Goal: Task Accomplishment & Management: Manage account settings

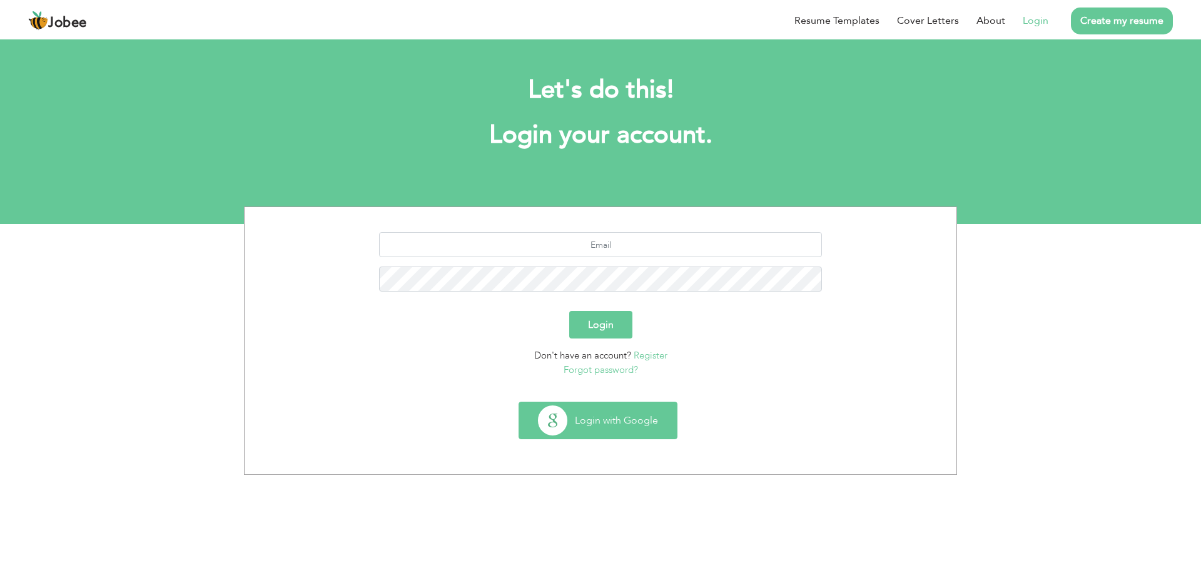
click at [596, 425] on button "Login with Google" at bounding box center [598, 420] width 158 height 36
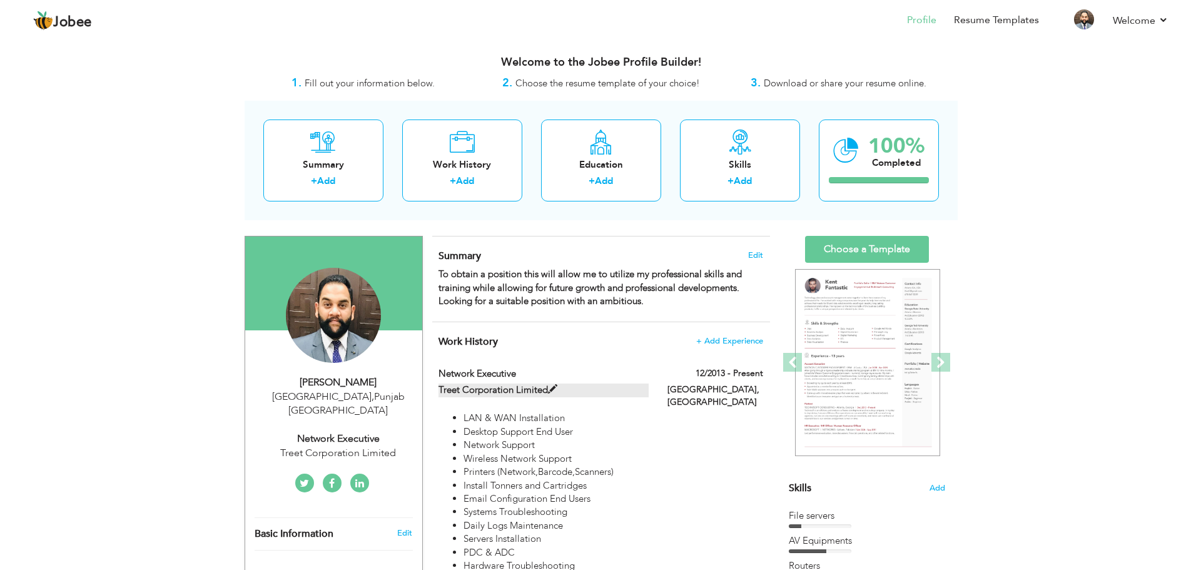
scroll to position [63, 0]
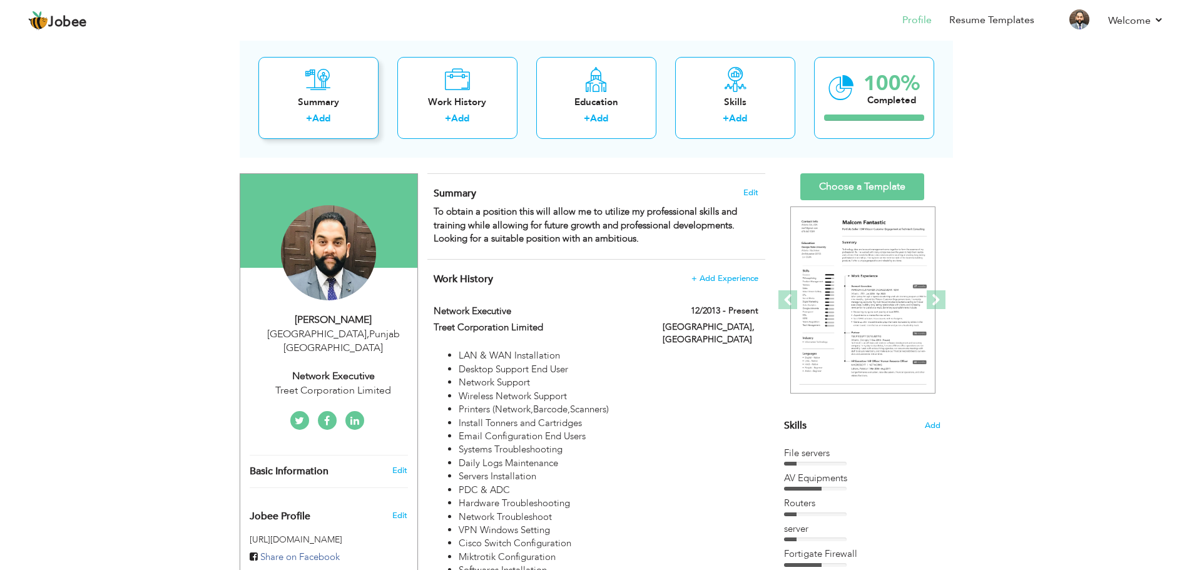
click at [314, 118] on link "Add" at bounding box center [321, 118] width 18 height 13
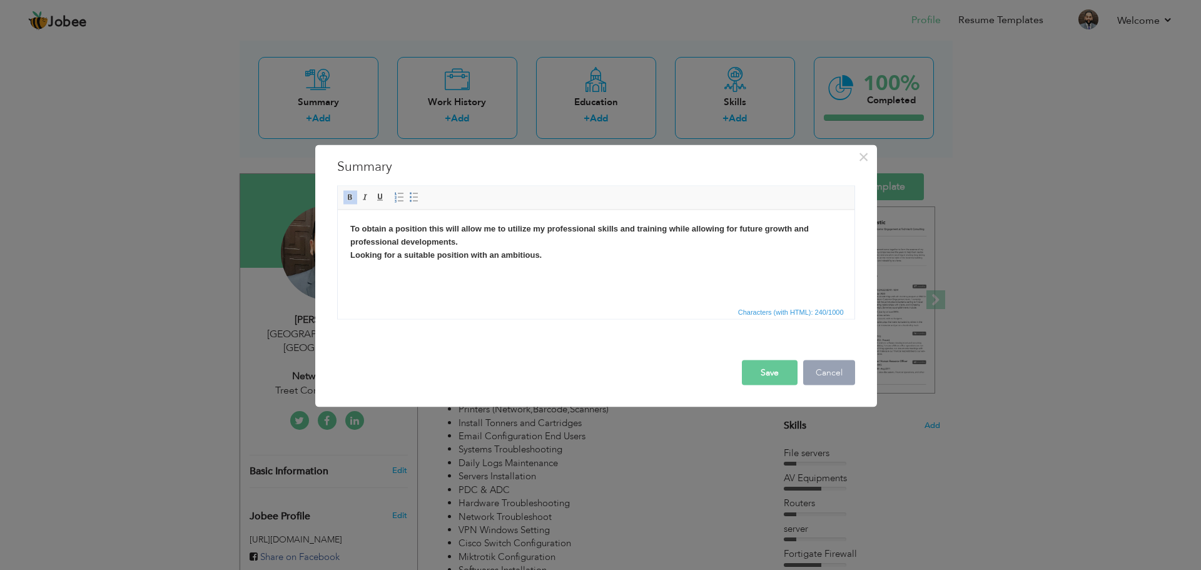
click at [826, 375] on button "Cancel" at bounding box center [829, 372] width 52 height 25
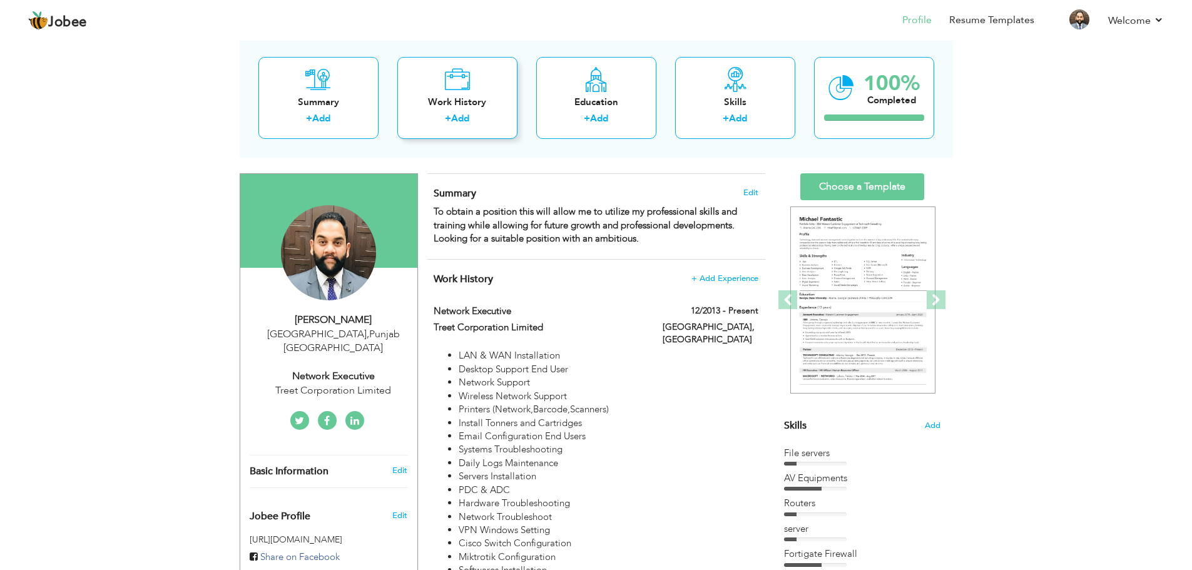
click at [480, 128] on div "+ Add" at bounding box center [457, 120] width 100 height 16
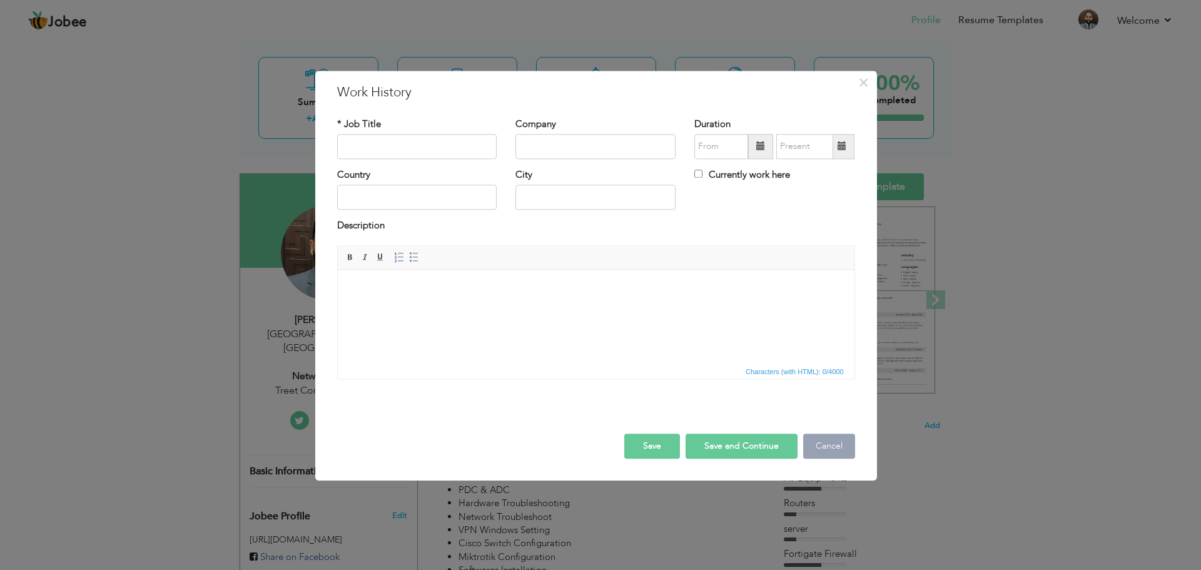
click at [836, 440] on button "Cancel" at bounding box center [829, 446] width 52 height 25
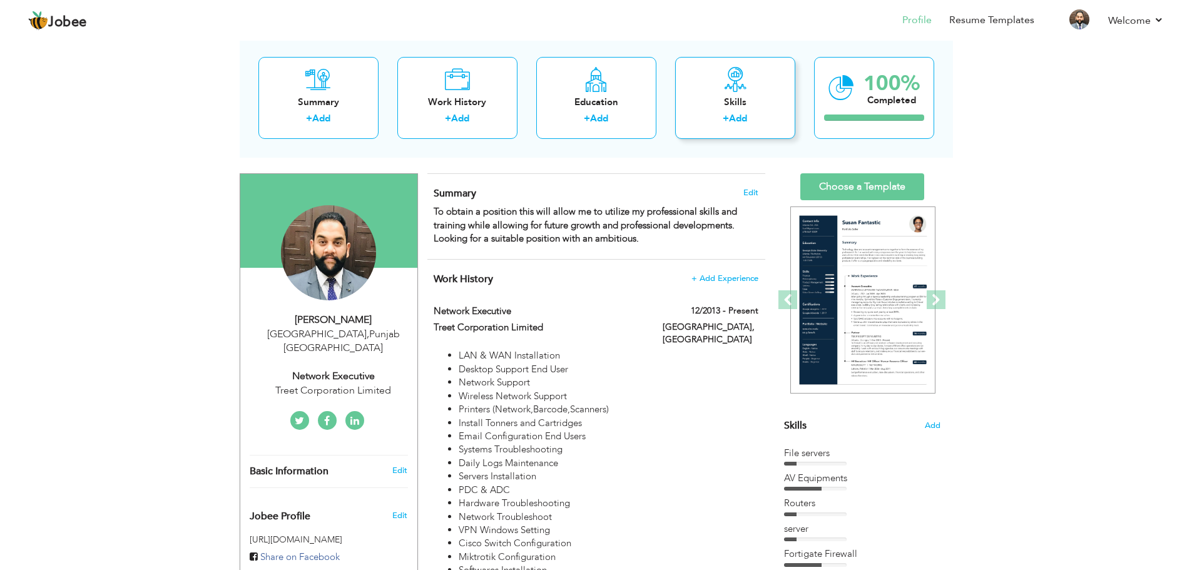
click at [750, 117] on div "+ Add" at bounding box center [735, 120] width 100 height 16
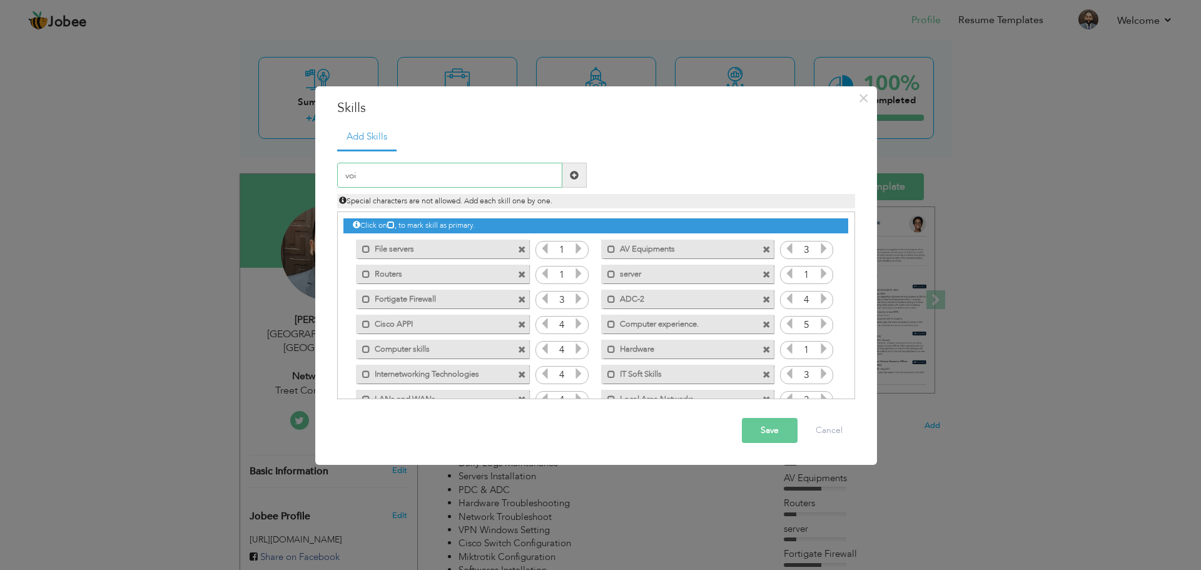
type input "voip"
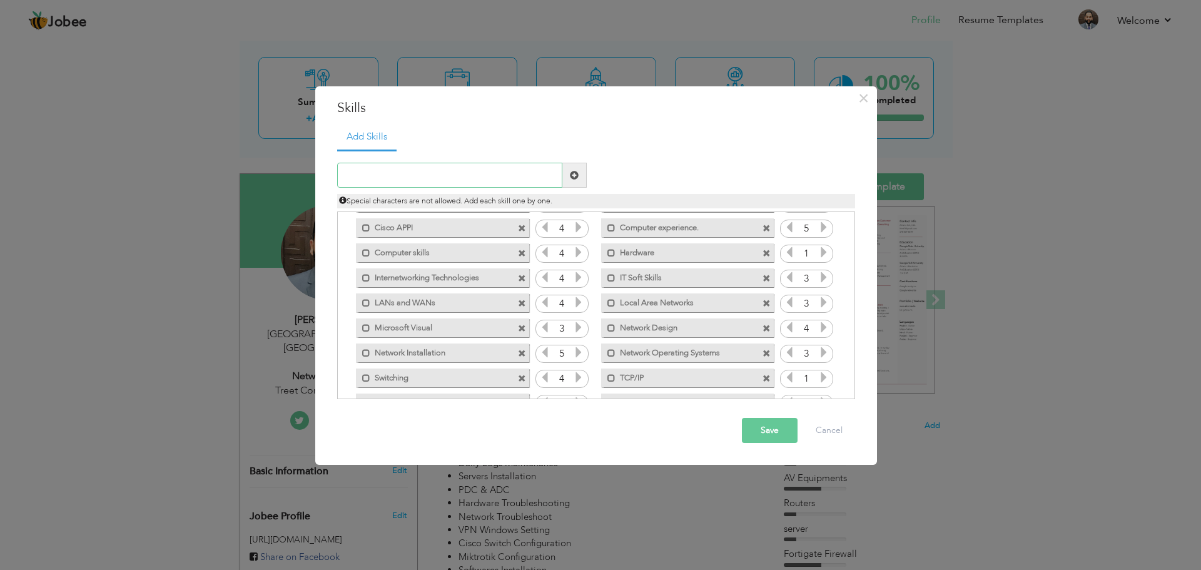
scroll to position [278, 0]
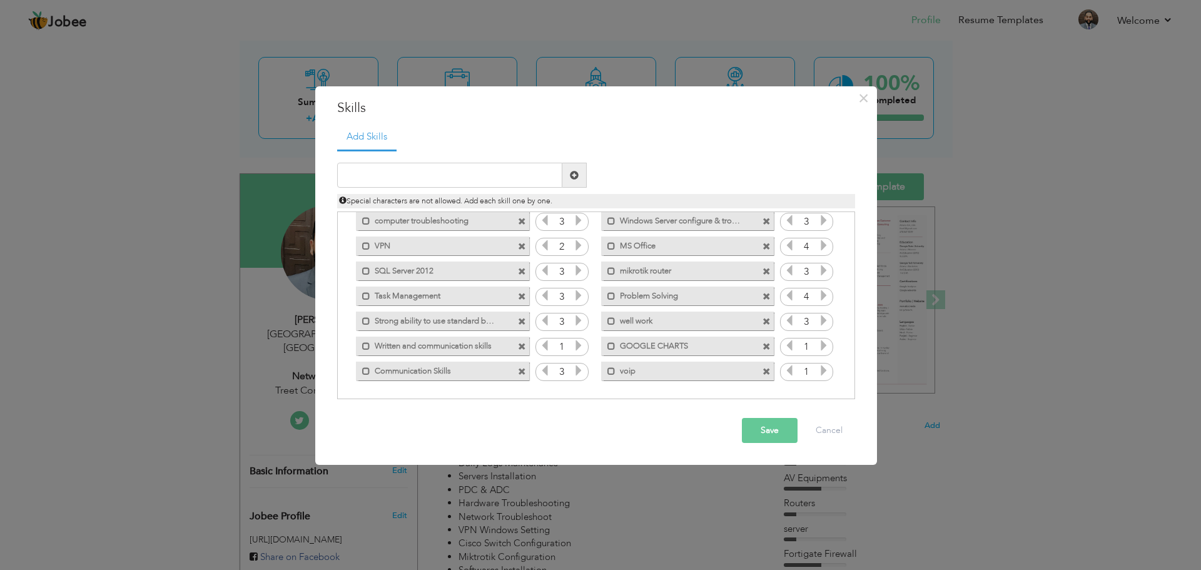
click at [763, 371] on span at bounding box center [767, 372] width 8 height 8
click at [411, 176] on input "text" at bounding box center [449, 175] width 225 height 25
type input "G"
click at [829, 440] on button "Cancel" at bounding box center [829, 430] width 52 height 25
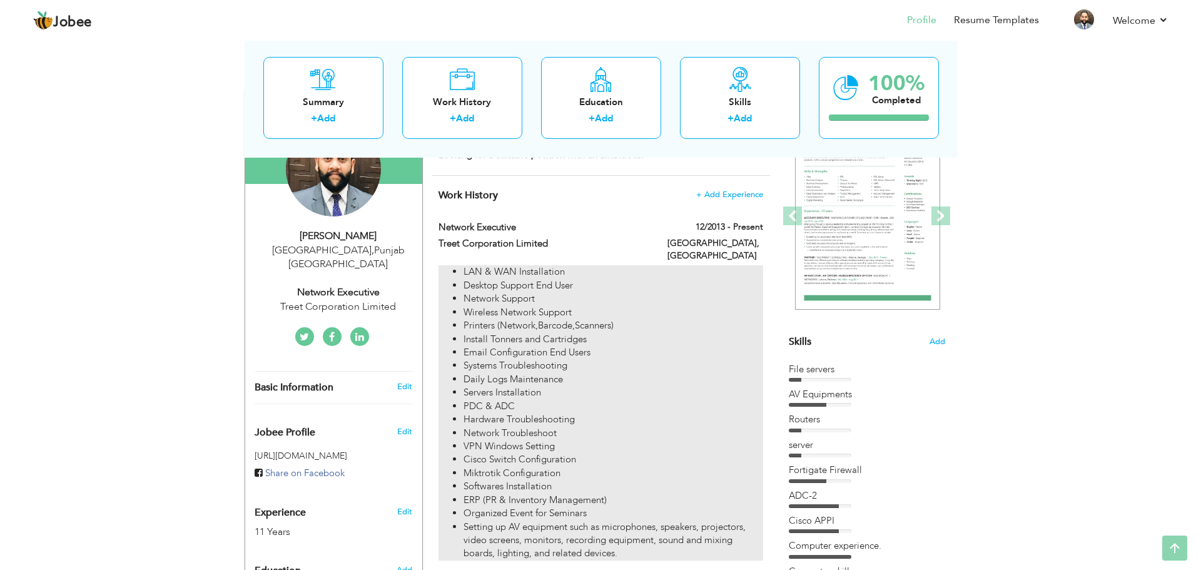
scroll to position [0, 0]
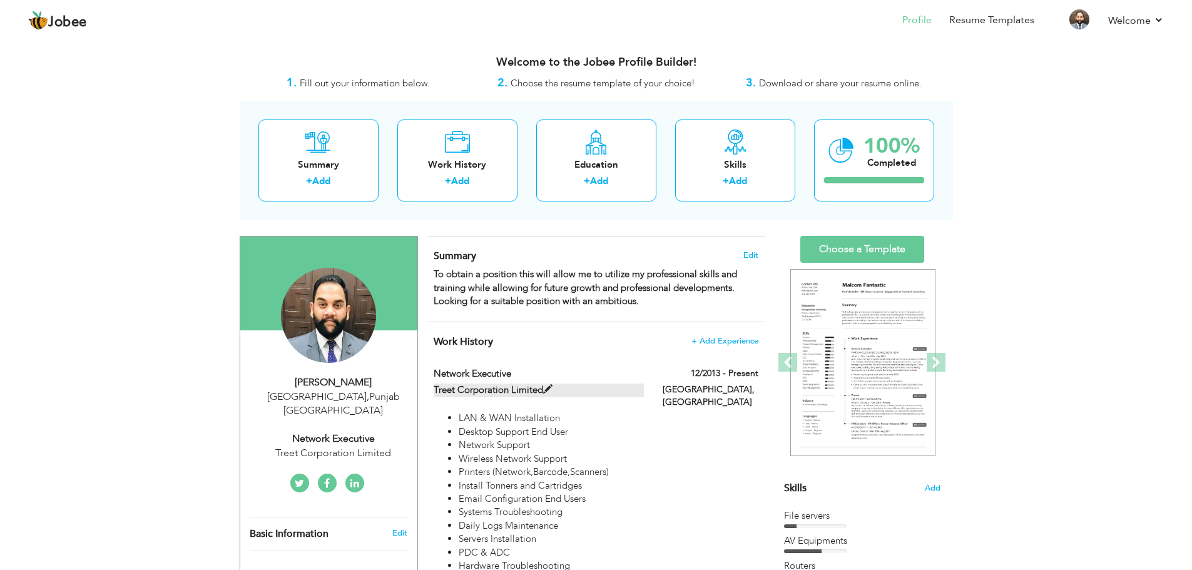
click at [546, 387] on span at bounding box center [547, 389] width 9 height 9
type input "Network Executive"
type input "Treet Corporation Limited"
type input "12/2013"
type input "[GEOGRAPHIC_DATA]"
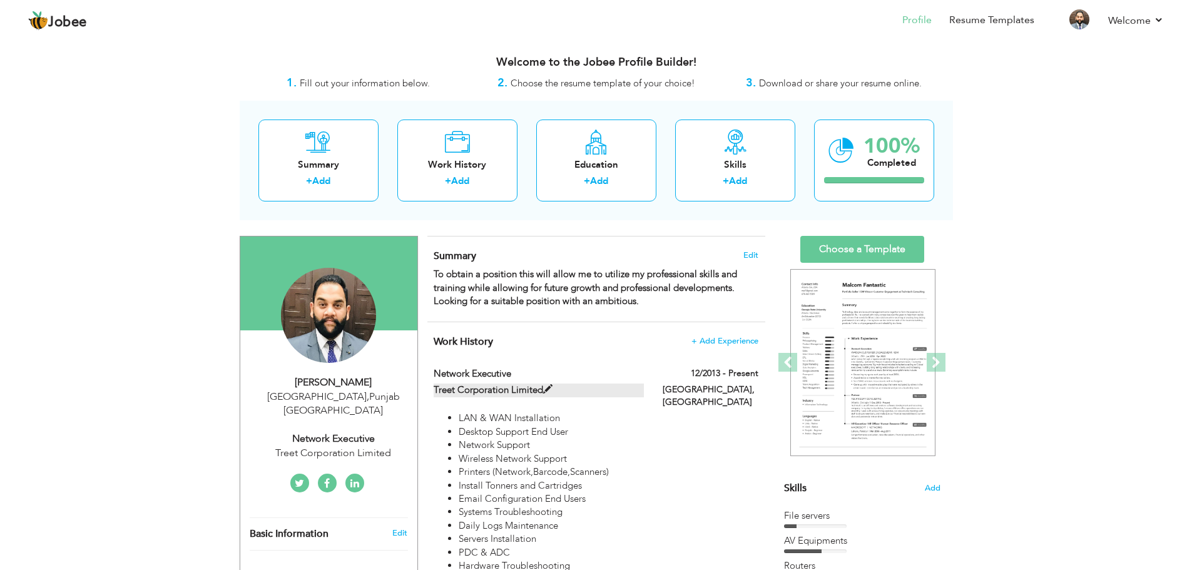
type input "[GEOGRAPHIC_DATA]"
checkbox input "true"
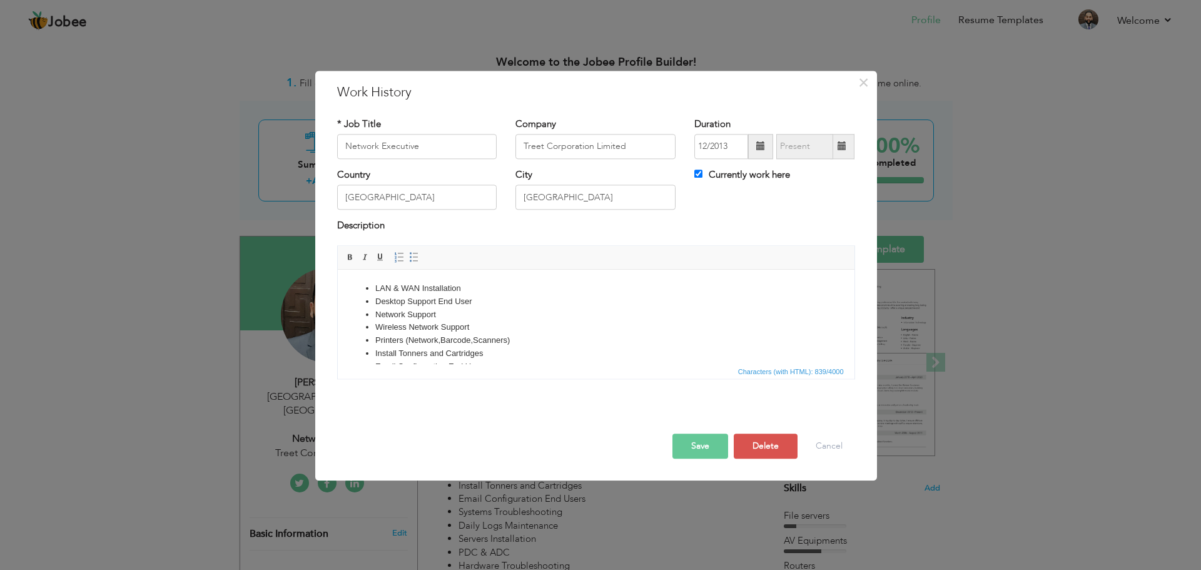
click at [467, 291] on li "LAN & WAN Installation" at bounding box center [596, 288] width 442 height 13
click at [704, 447] on button "Save" at bounding box center [701, 446] width 56 height 25
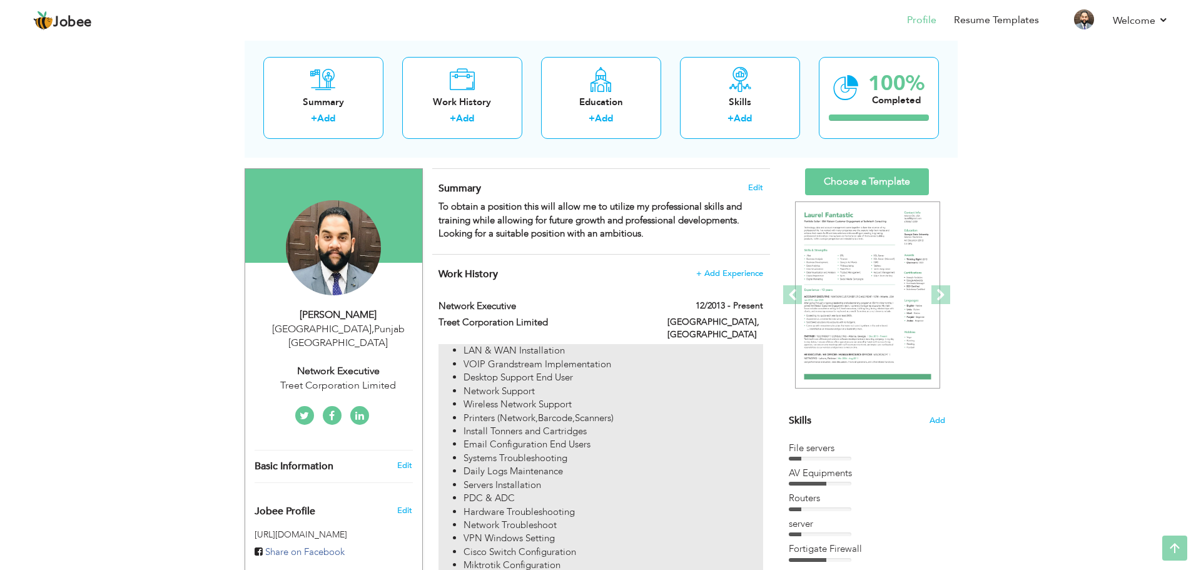
scroll to position [0, 0]
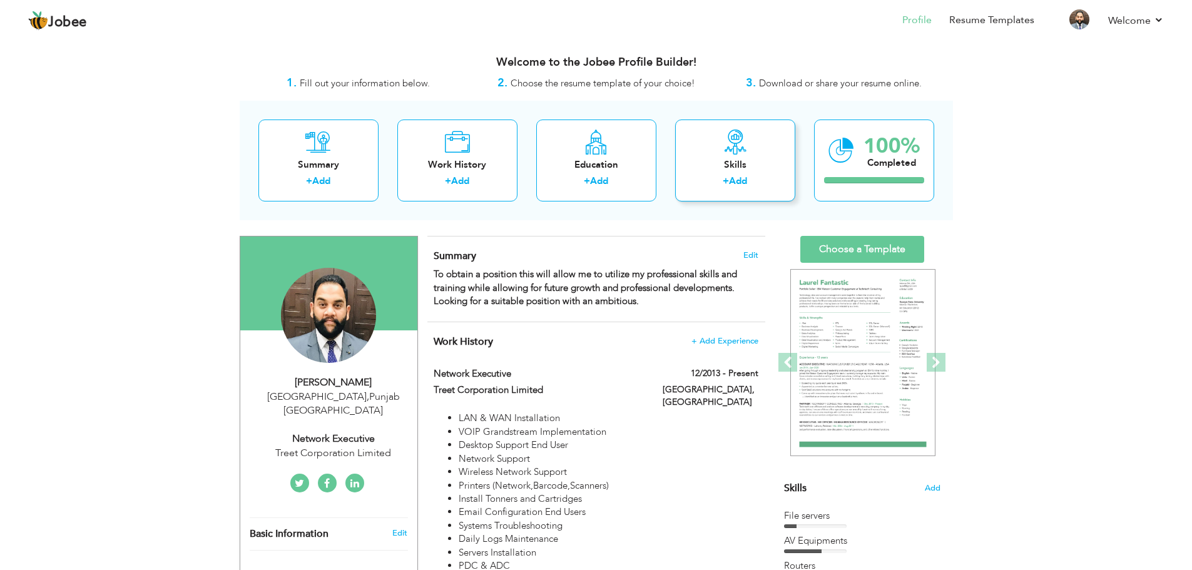
click at [741, 166] on div "Skills" at bounding box center [735, 164] width 100 height 13
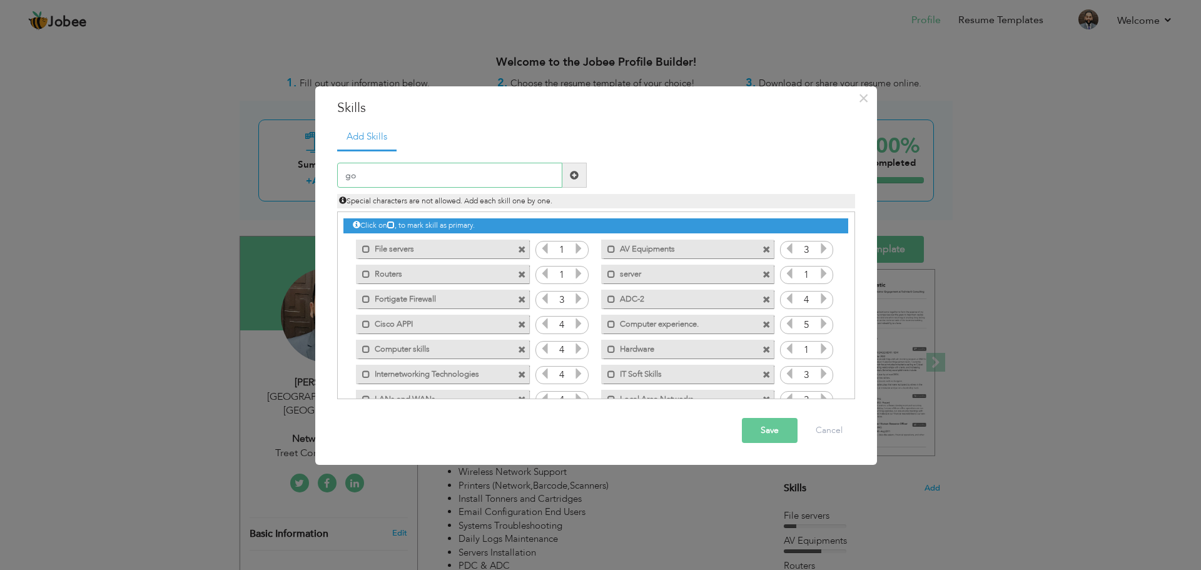
type input "g"
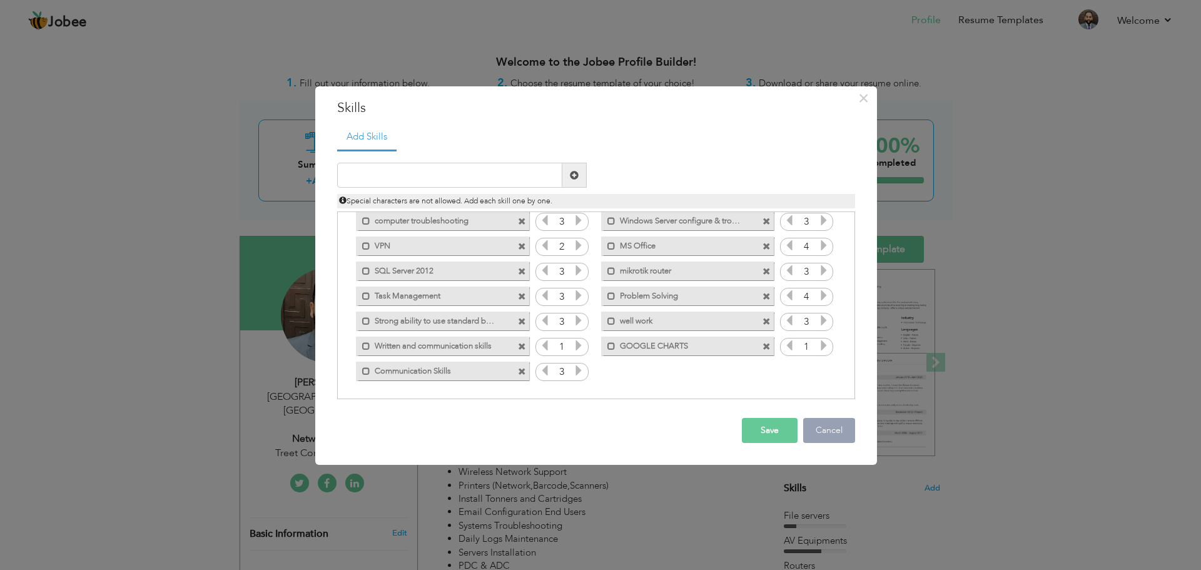
click at [833, 432] on button "Cancel" at bounding box center [829, 430] width 52 height 25
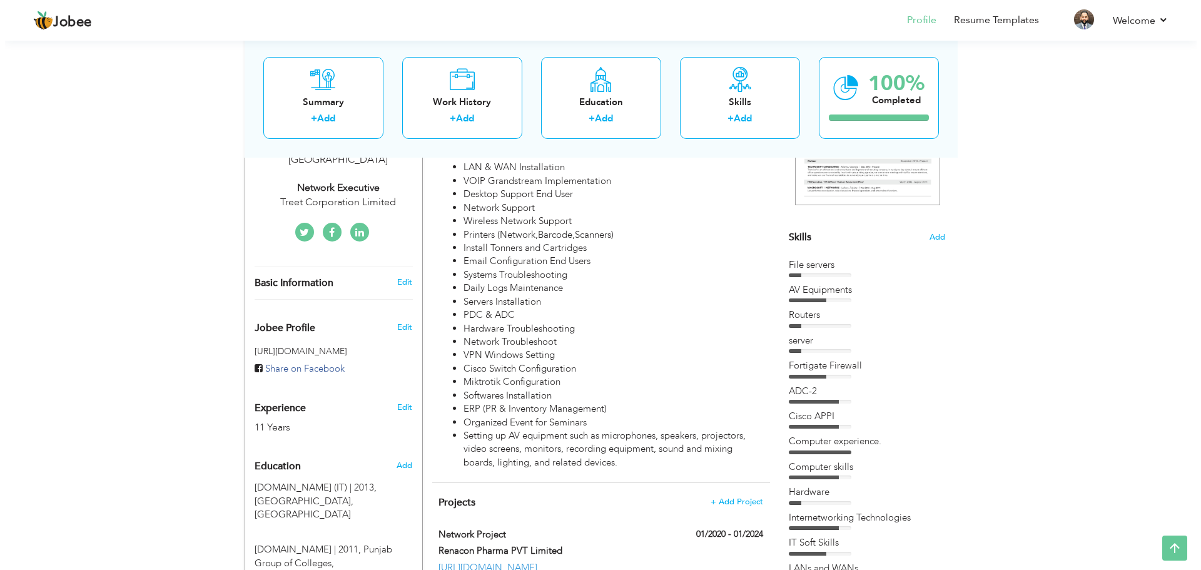
scroll to position [250, 0]
click at [327, 225] on link at bounding box center [327, 232] width 19 height 19
click at [359, 223] on link at bounding box center [354, 232] width 19 height 19
drag, startPoint x: 325, startPoint y: 218, endPoint x: 311, endPoint y: 246, distance: 31.1
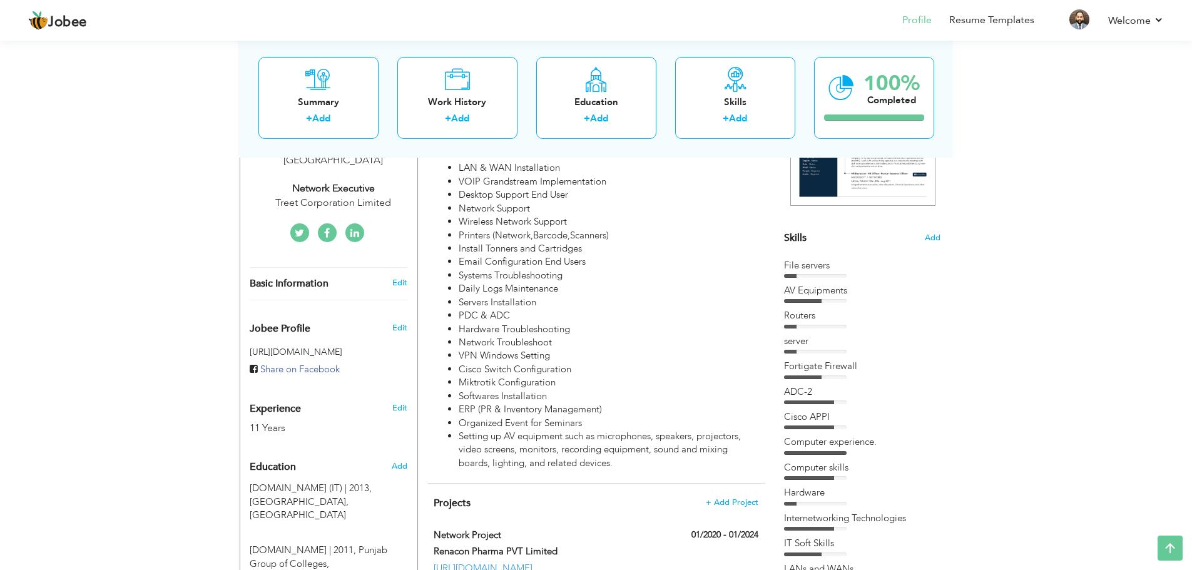
click at [325, 228] on icon at bounding box center [327, 233] width 6 height 10
click at [397, 277] on link "Edit" at bounding box center [399, 282] width 15 height 11
type input "[PERSON_NAME]"
type input "03234006169"
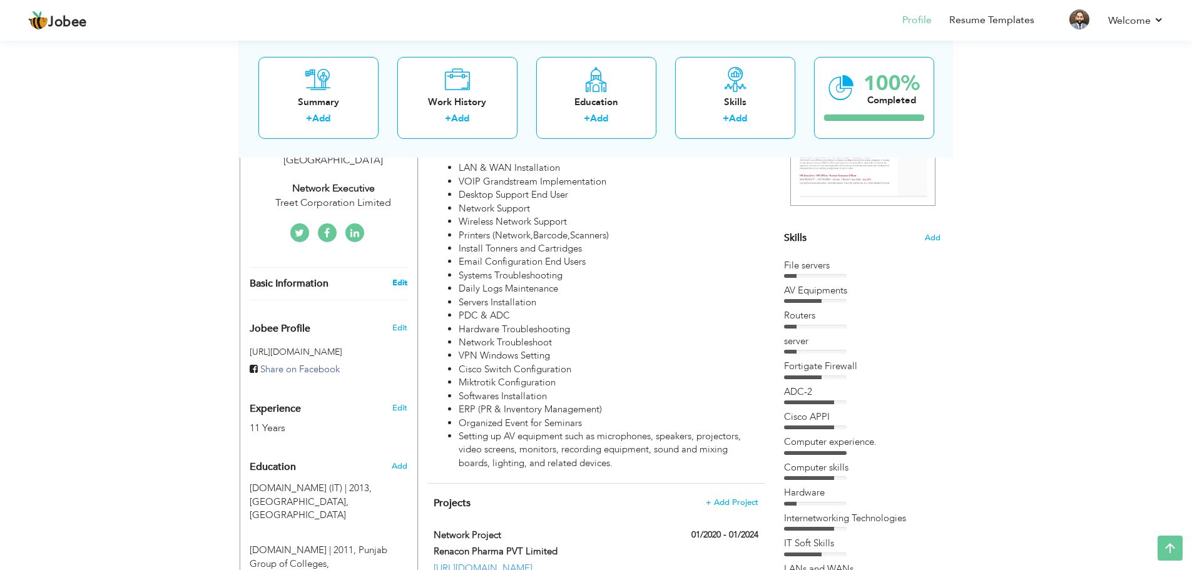
select select "number:166"
type input "[GEOGRAPHIC_DATA]"
select select "number:13"
type input "Treet Corporation Limited"
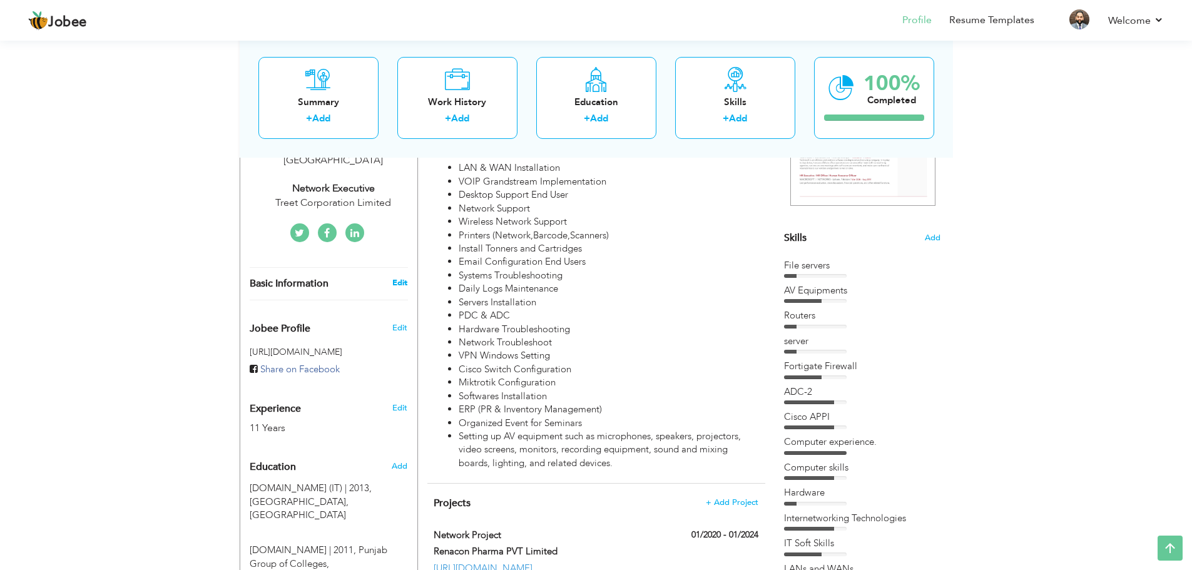
type input "Network Executive"
type input "[DOMAIN_NAME][URL] [PERSON_NAME]-38466a229"
type input "[URL][DOMAIN_NAME][DOMAIN_NAME]"
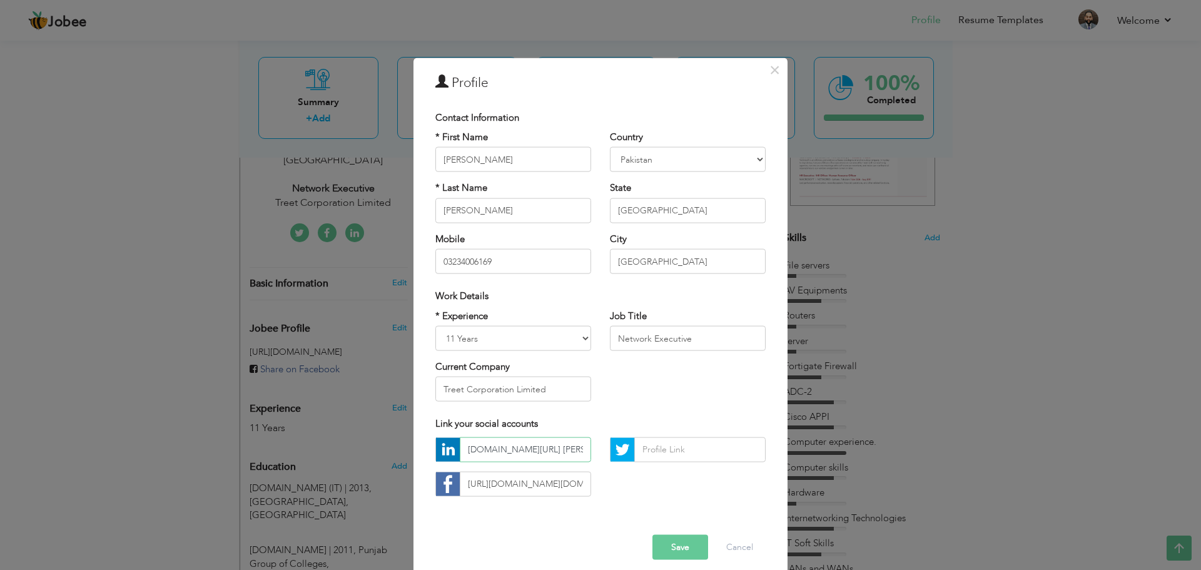
click at [557, 452] on input "[DOMAIN_NAME][URL] [PERSON_NAME]-38466a229" at bounding box center [525, 449] width 131 height 25
click at [551, 450] on input "[DOMAIN_NAME][URL] [PERSON_NAME]-38466a229" at bounding box center [525, 449] width 131 height 25
paste input "[URL][DOMAIN_NAME][PERSON_NAME]"
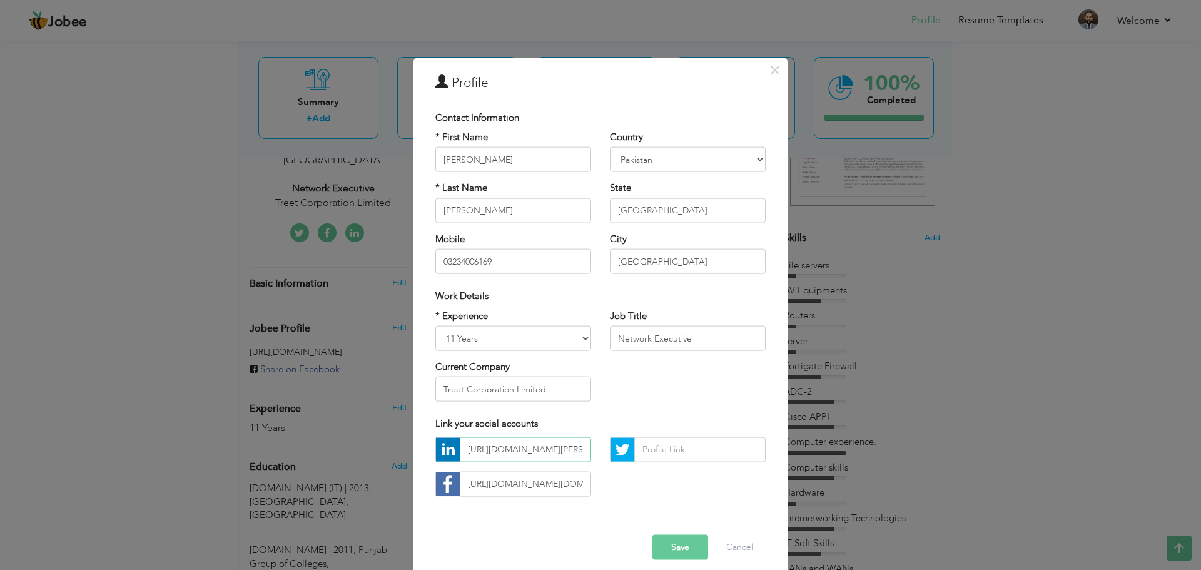
scroll to position [0, 99]
type input "[URL][DOMAIN_NAME][PERSON_NAME]"
click at [667, 551] on button "Save" at bounding box center [681, 546] width 56 height 25
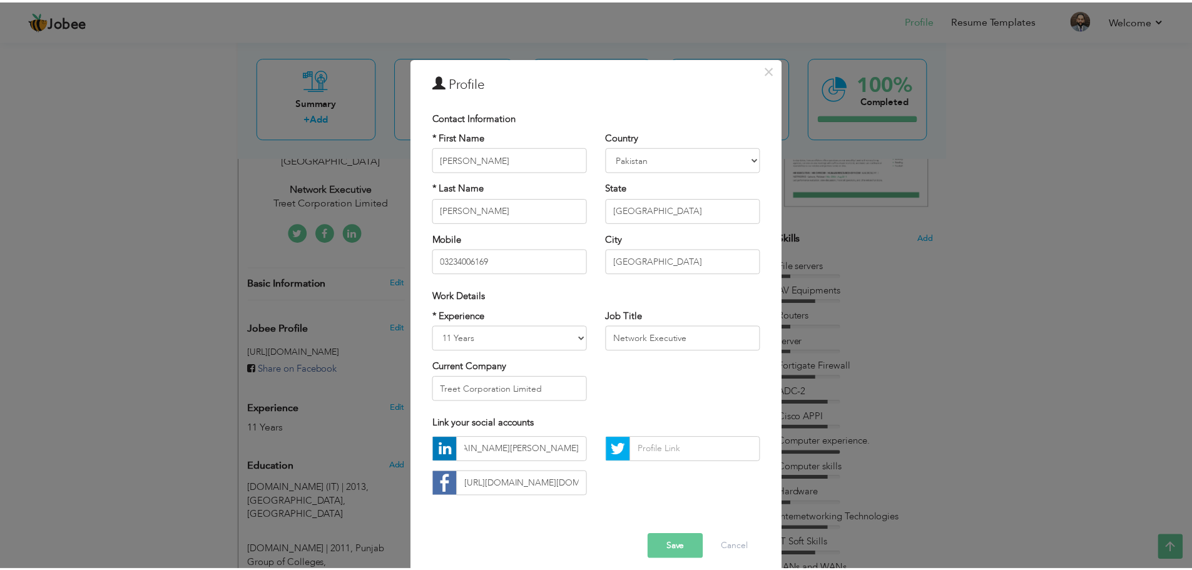
scroll to position [0, 0]
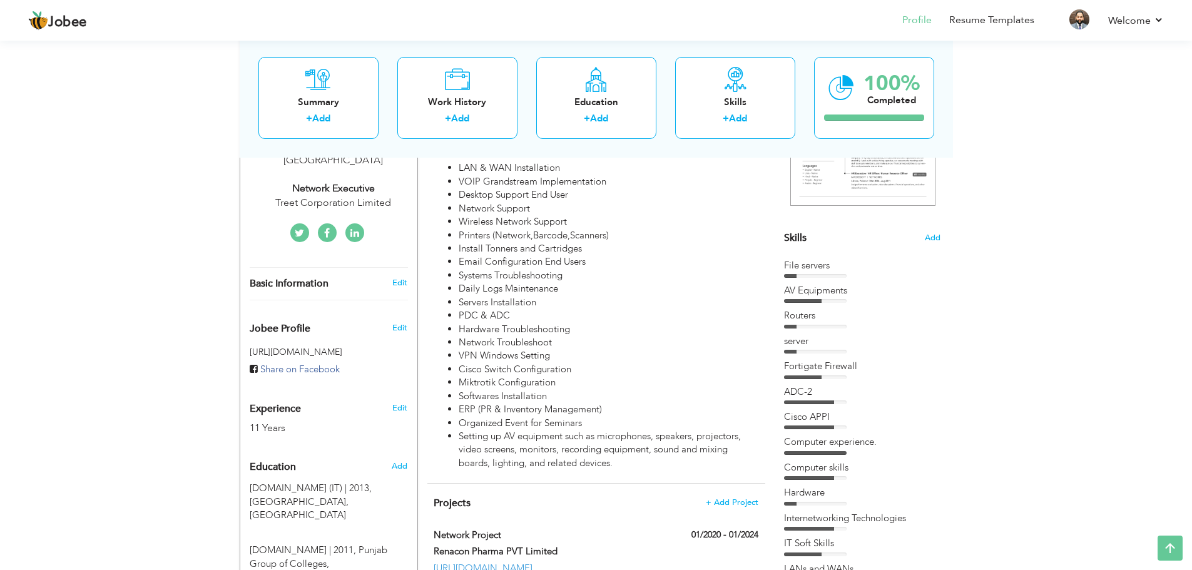
click at [354, 223] on link at bounding box center [354, 232] width 19 height 19
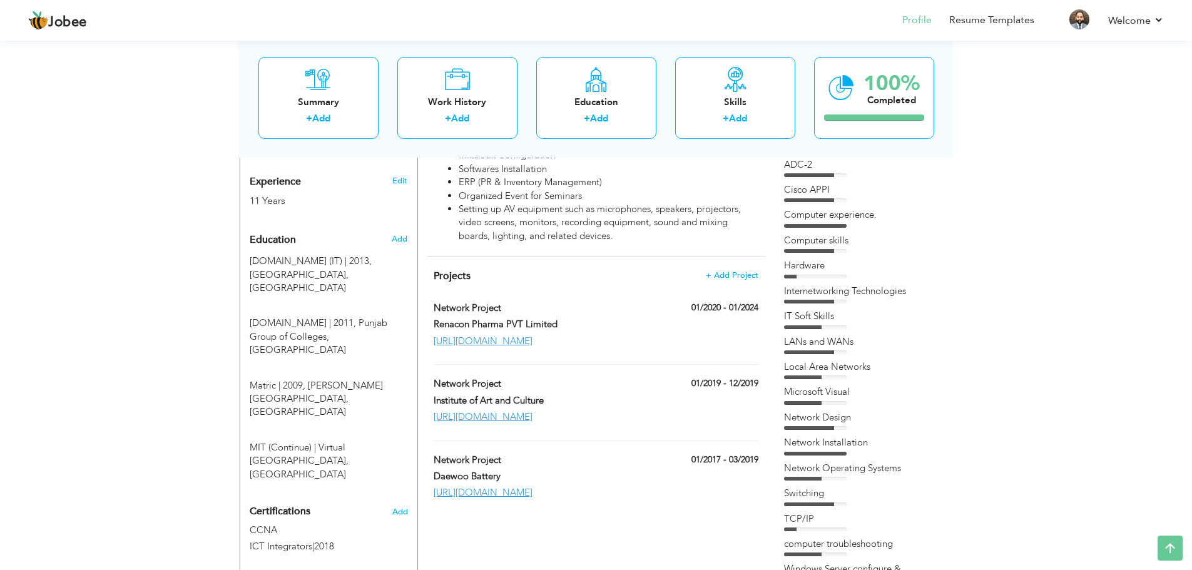
scroll to position [438, 0]
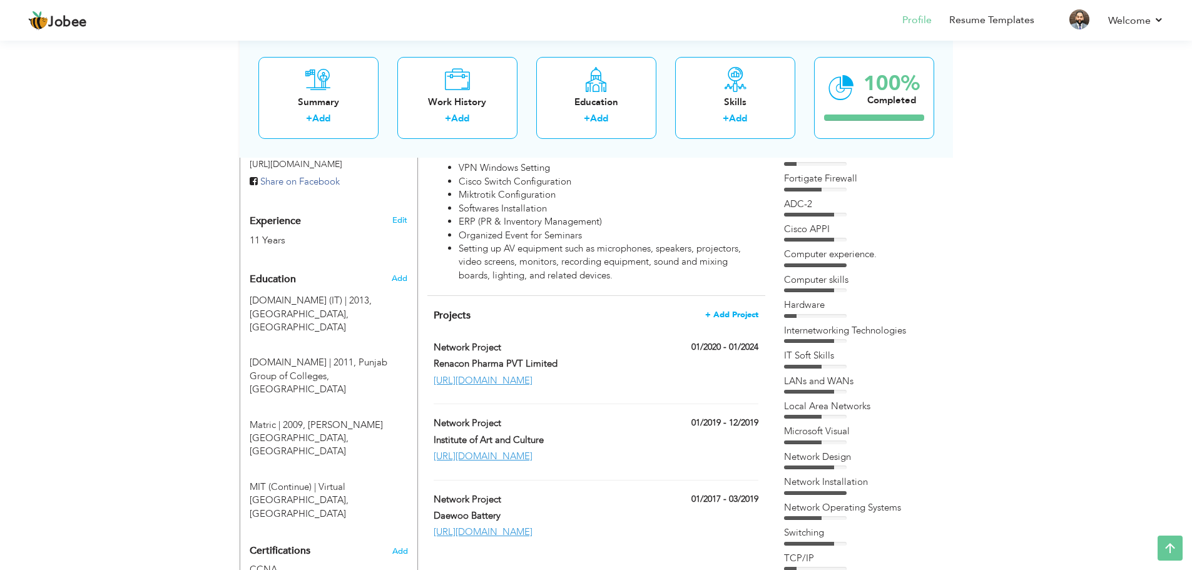
click at [745, 310] on span "+ Add Project" at bounding box center [731, 314] width 53 height 9
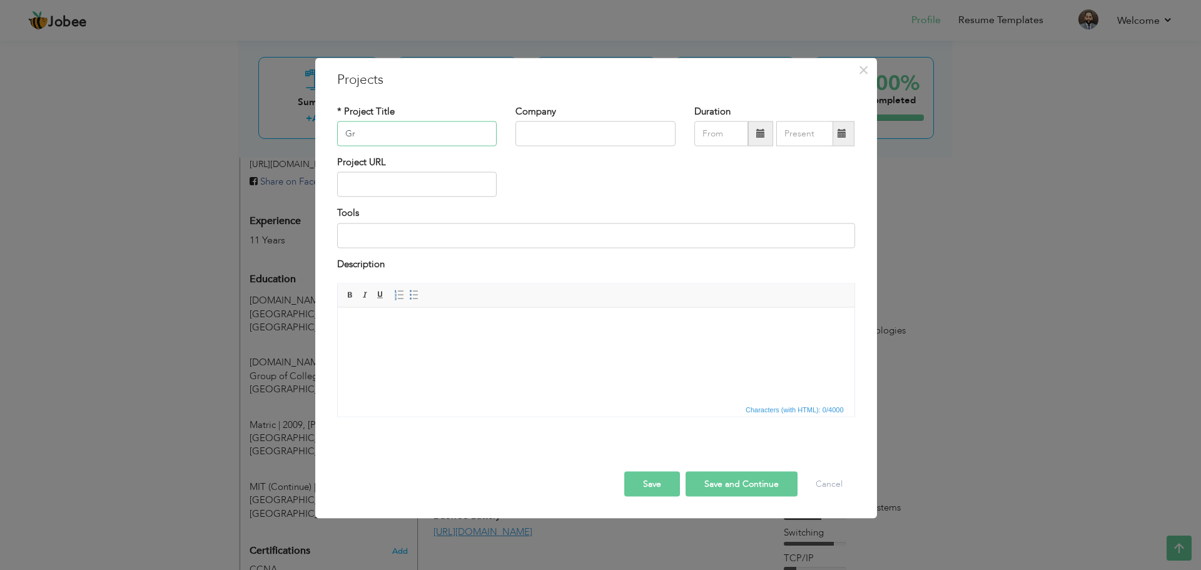
type input "G"
click at [821, 491] on button "Cancel" at bounding box center [829, 484] width 52 height 25
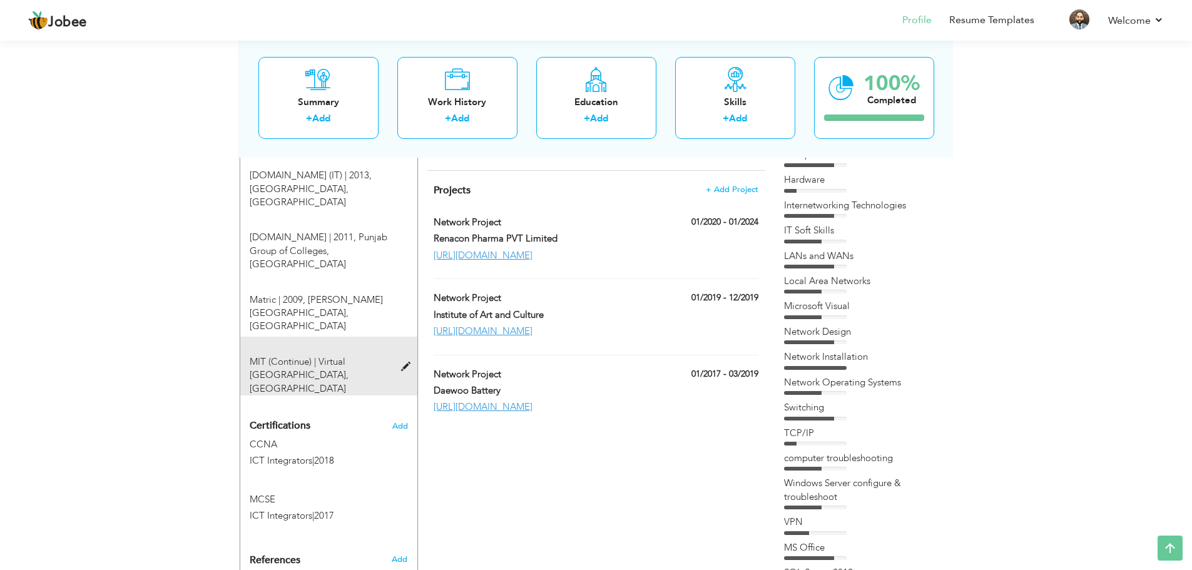
scroll to position [500, 0]
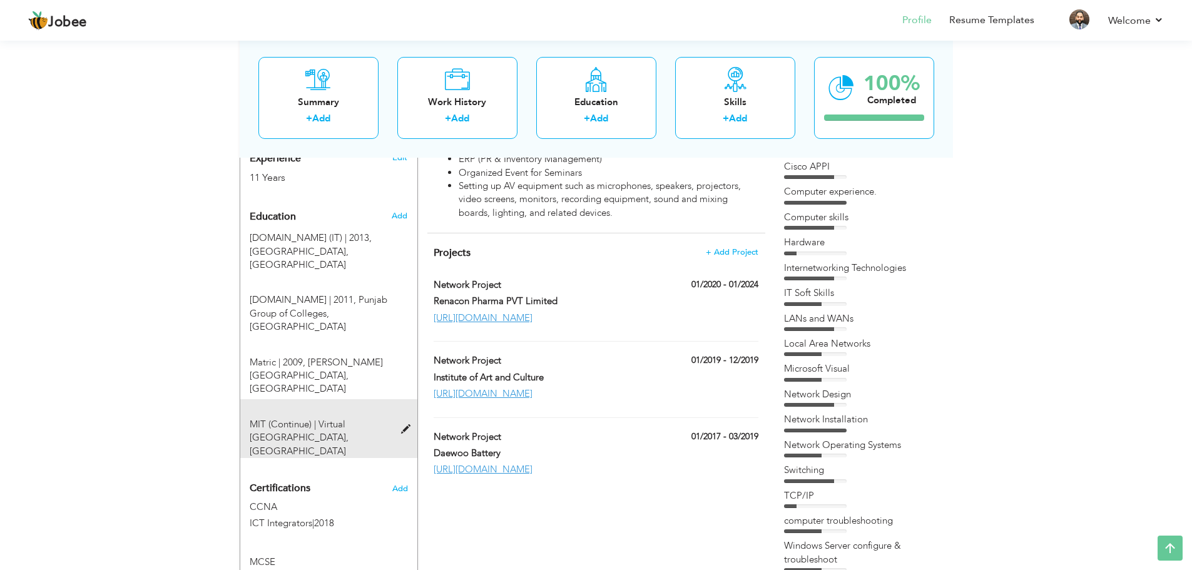
click at [405, 425] on span at bounding box center [409, 429] width 16 height 9
type input "MIT (Continue)"
type input "Virtual [GEOGRAPHIC_DATA]"
radio input "true"
type input "[GEOGRAPHIC_DATA]"
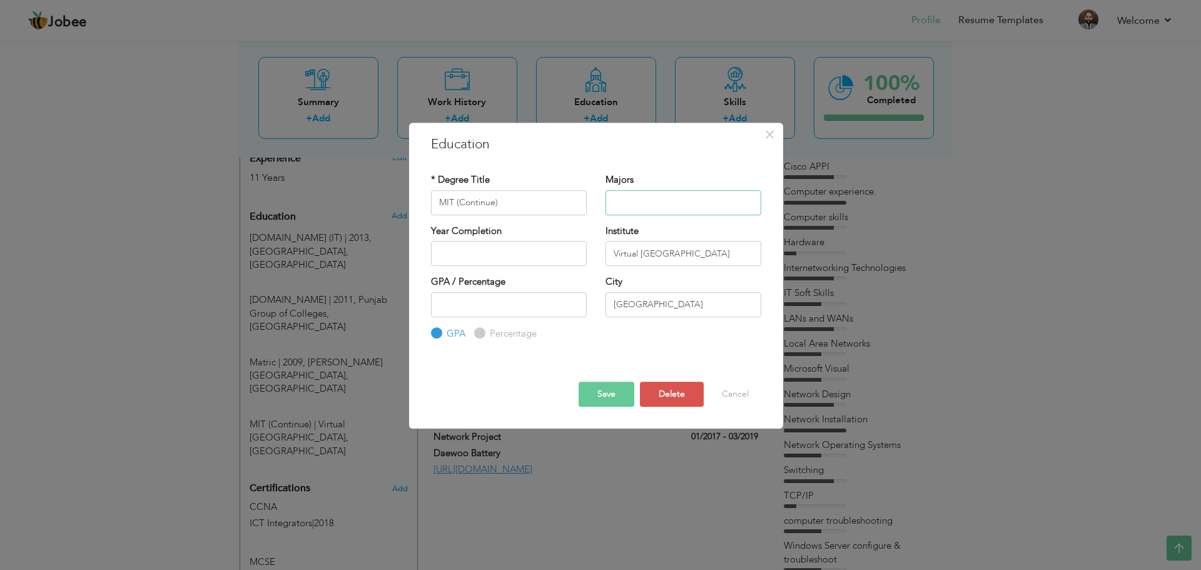
click at [645, 210] on input "text" at bounding box center [684, 202] width 156 height 25
type input "2025"
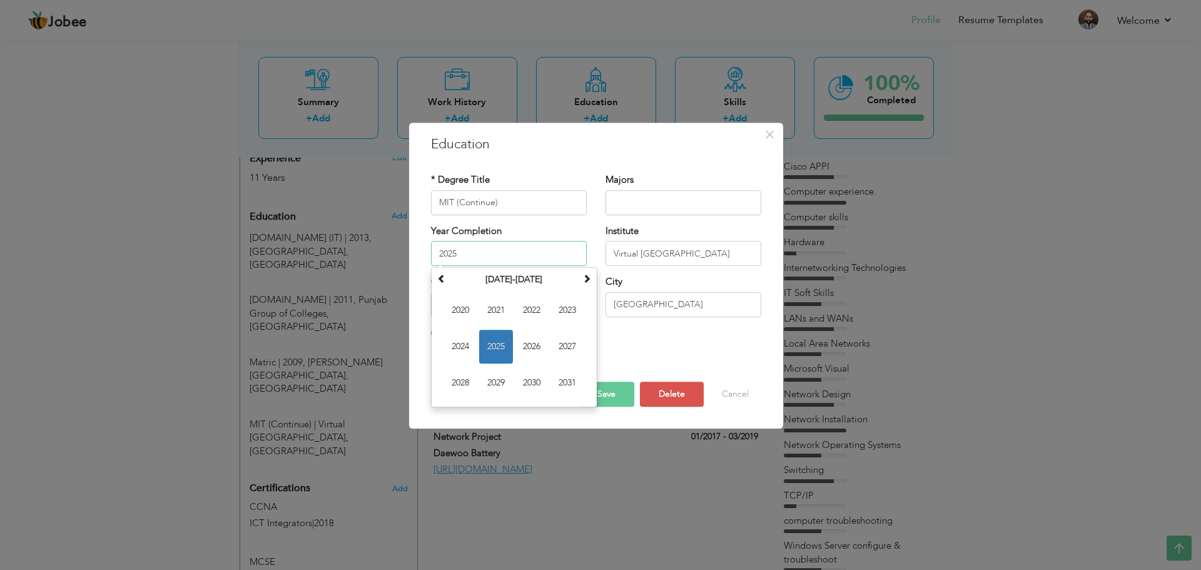
click at [487, 248] on input "2025" at bounding box center [509, 253] width 156 height 25
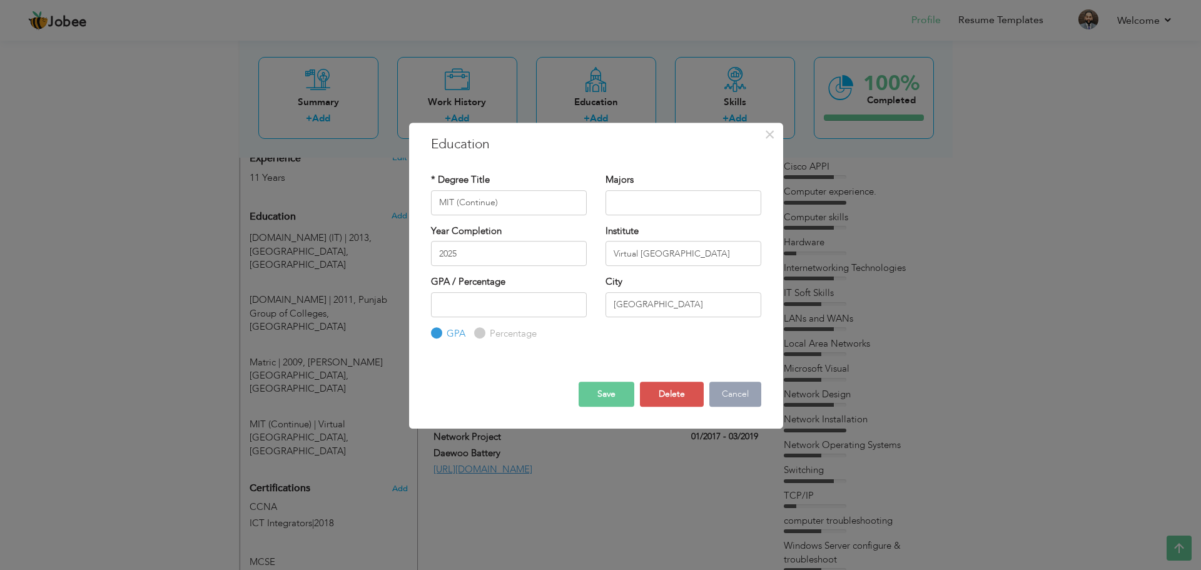
click at [734, 397] on button "Cancel" at bounding box center [735, 394] width 52 height 25
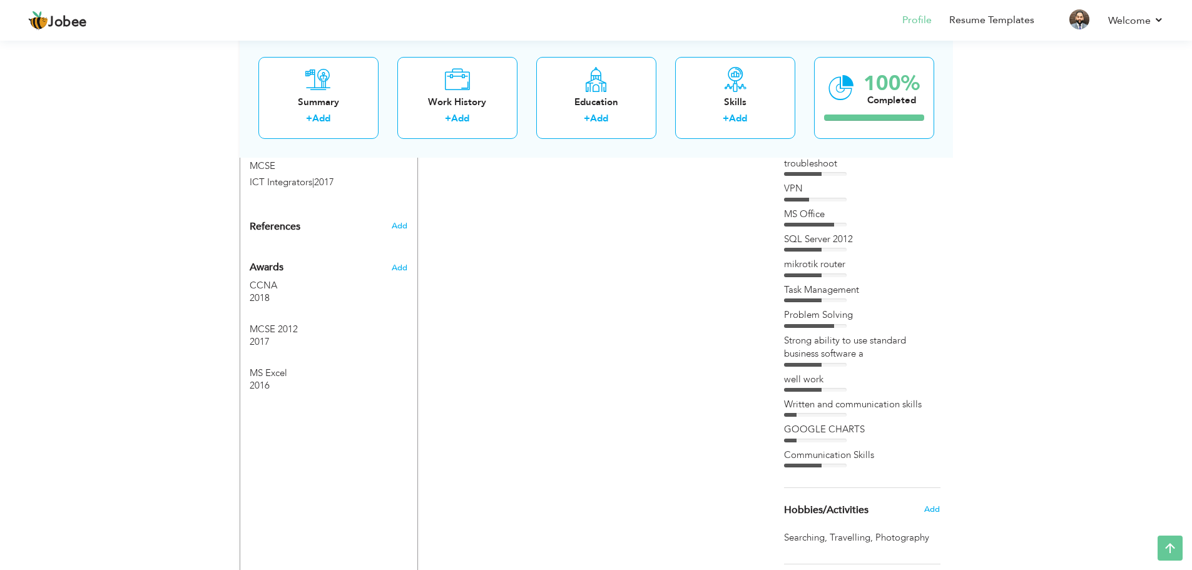
scroll to position [876, 0]
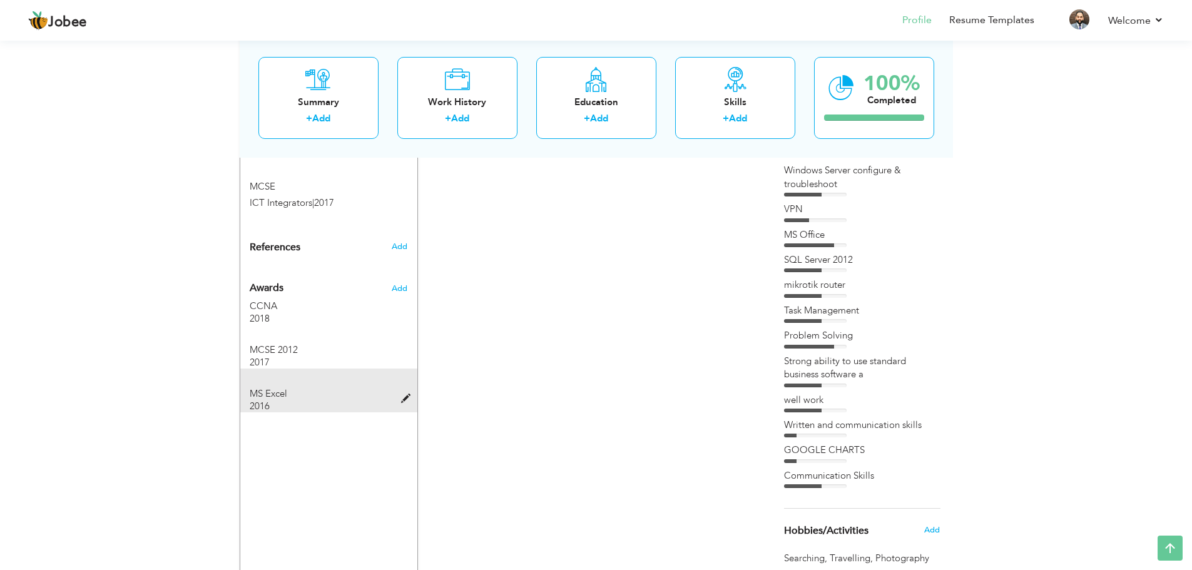
click at [402, 394] on span at bounding box center [409, 398] width 16 height 9
type input "MS Excel"
type input "2016"
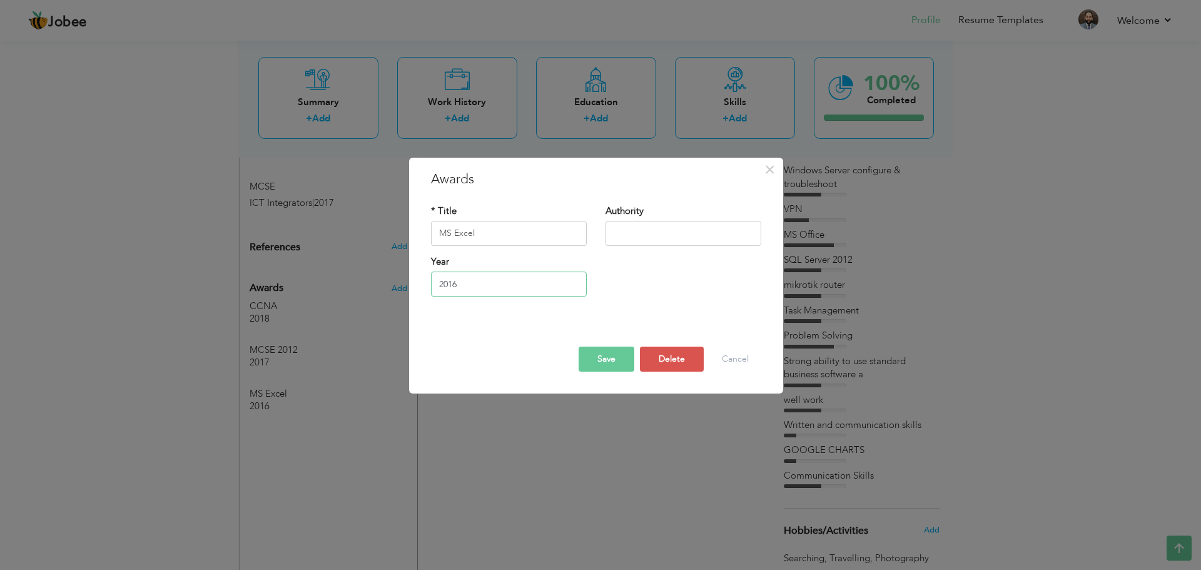
click at [467, 287] on input "2016" at bounding box center [509, 284] width 156 height 25
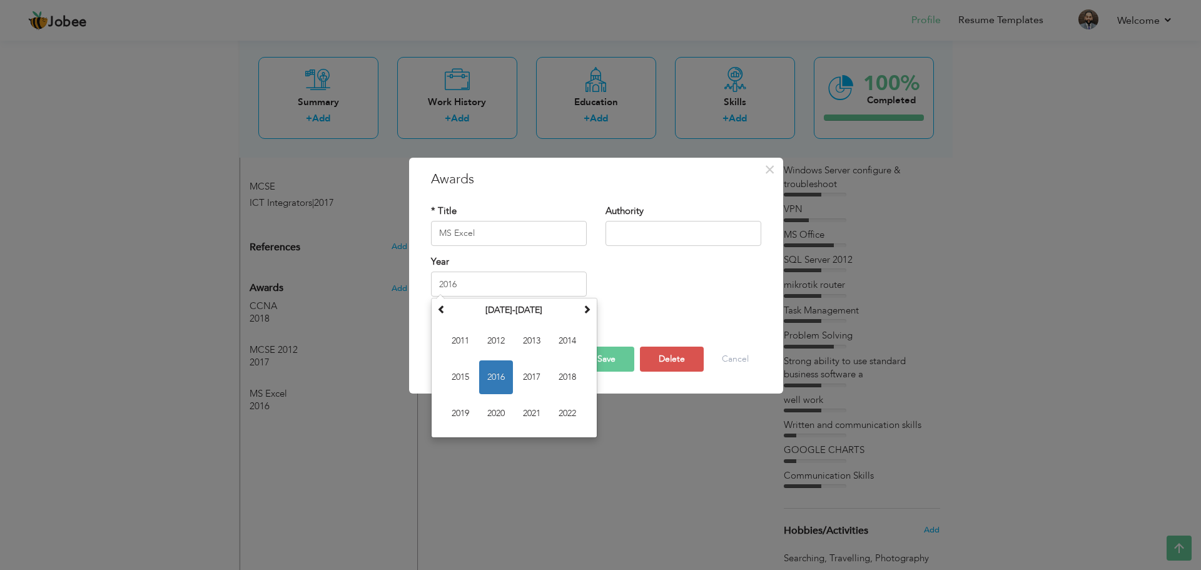
click at [780, 361] on div "× Awards * Title MS Excel Authority Year [DATE] Su Mo 1" at bounding box center [596, 276] width 374 height 236
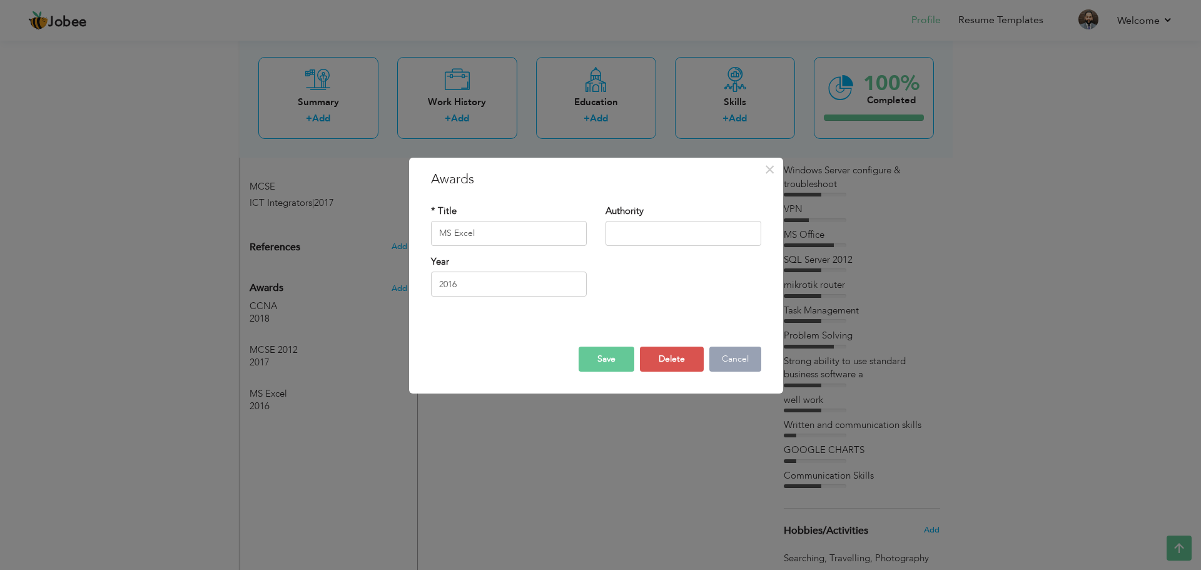
click at [748, 361] on button "Cancel" at bounding box center [735, 359] width 52 height 25
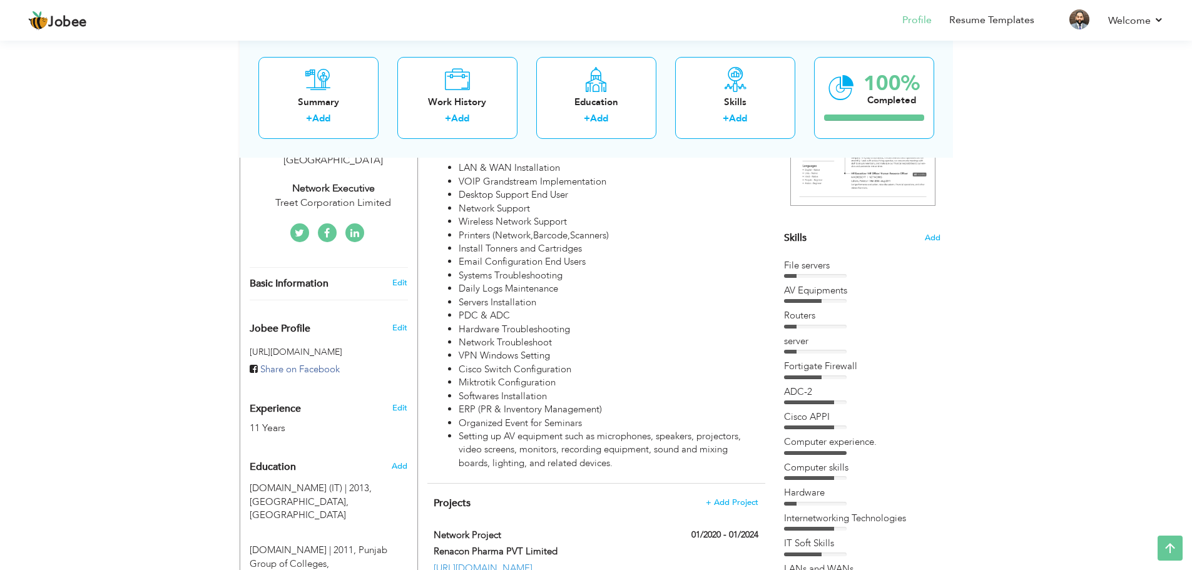
scroll to position [0, 0]
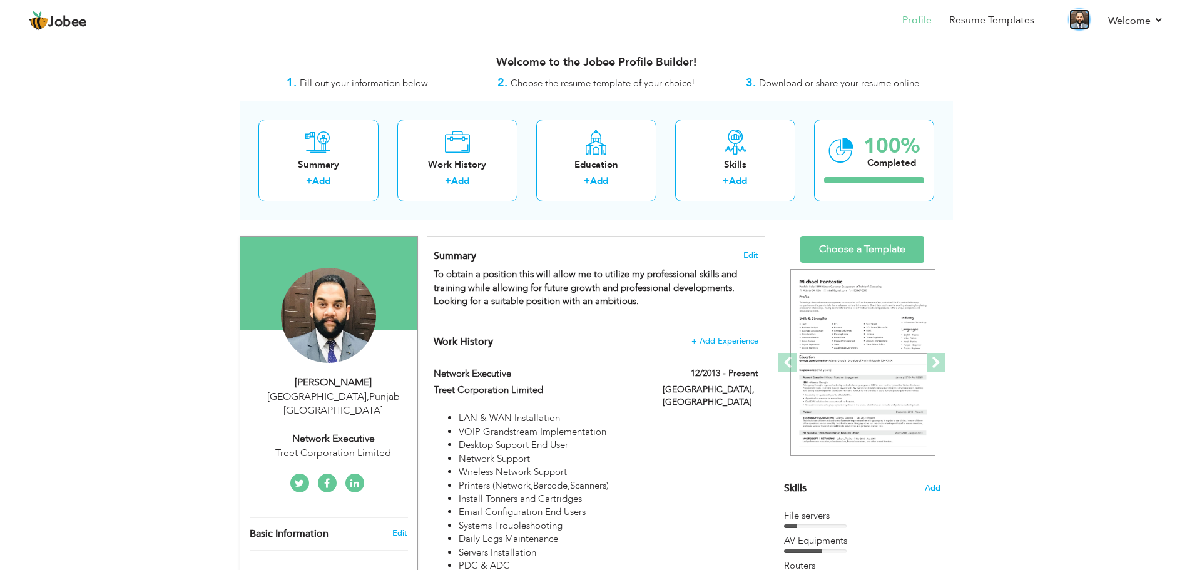
click at [1077, 15] on img at bounding box center [1079, 19] width 20 height 20
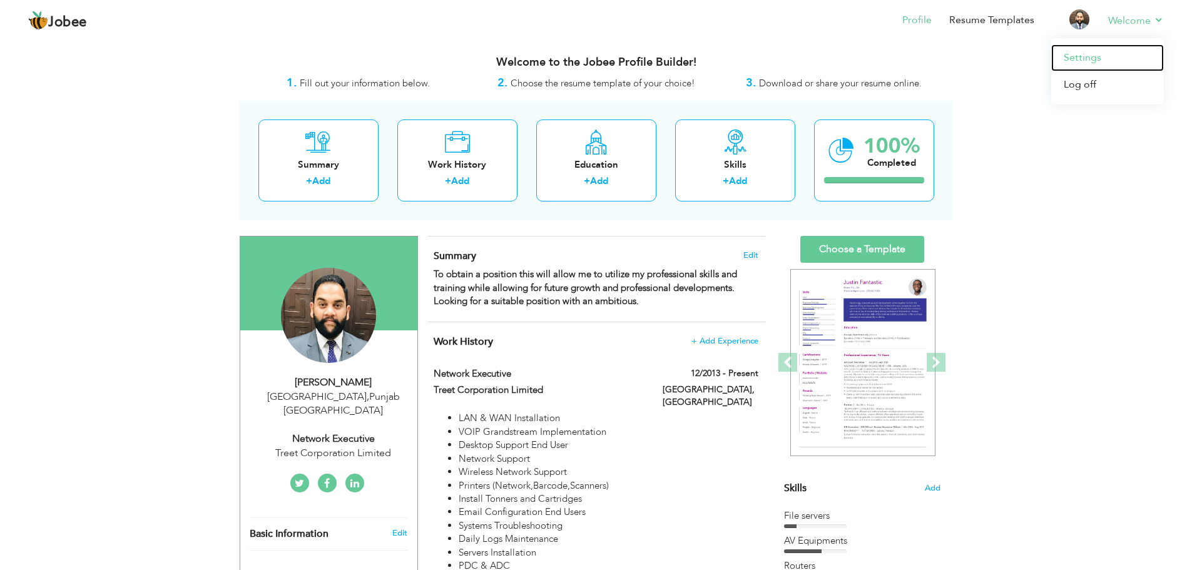
click at [1094, 56] on link "Settings" at bounding box center [1107, 57] width 113 height 27
